Goal: Information Seeking & Learning: Learn about a topic

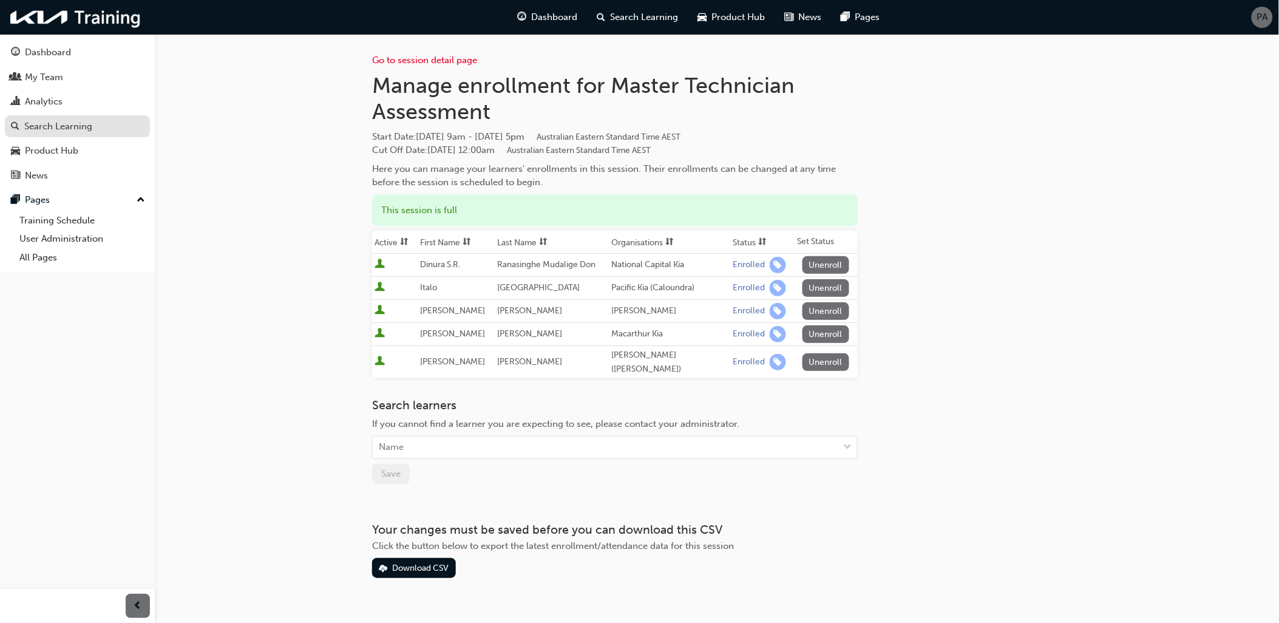
click at [80, 136] on link "Search Learning" at bounding box center [77, 126] width 145 height 22
